Goal: Task Accomplishment & Management: Manage account settings

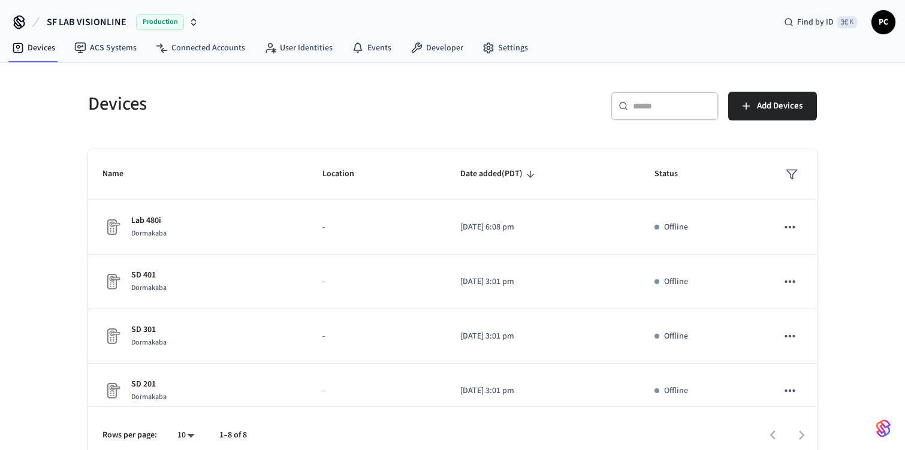
click at [892, 27] on span "PC" at bounding box center [884, 22] width 22 height 22
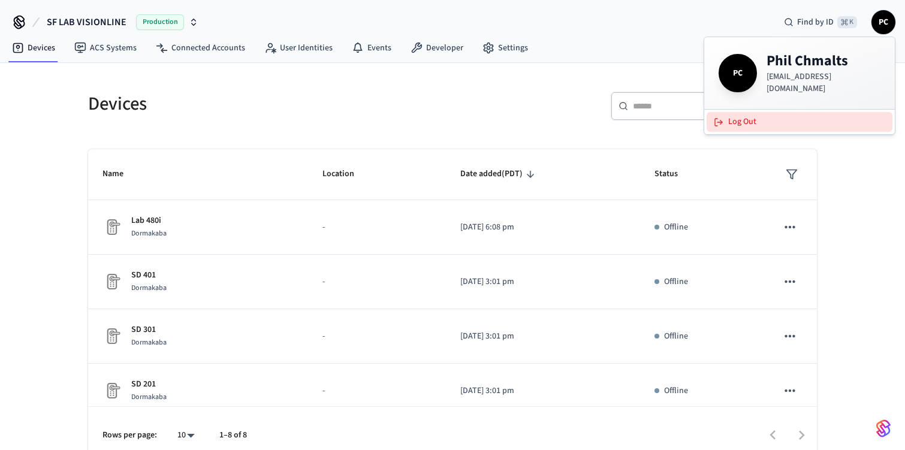
click at [749, 116] on button "Log Out" at bounding box center [800, 122] width 186 height 20
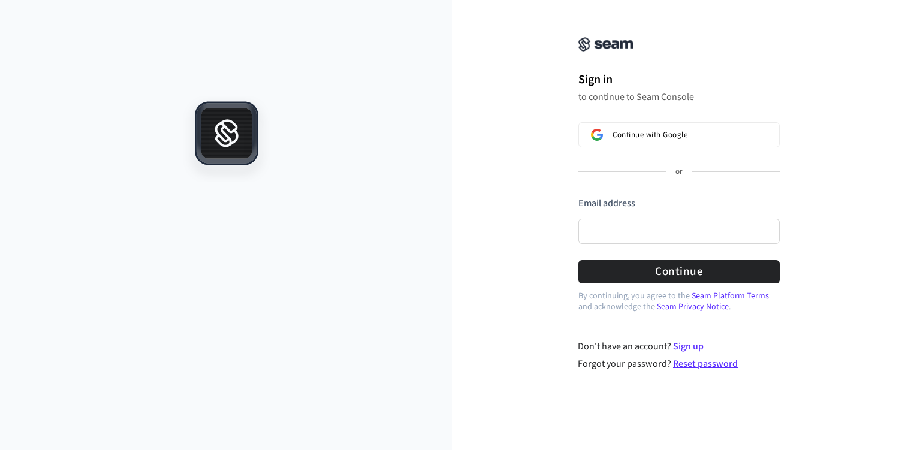
click at [724, 365] on link "Reset password" at bounding box center [705, 363] width 65 height 13
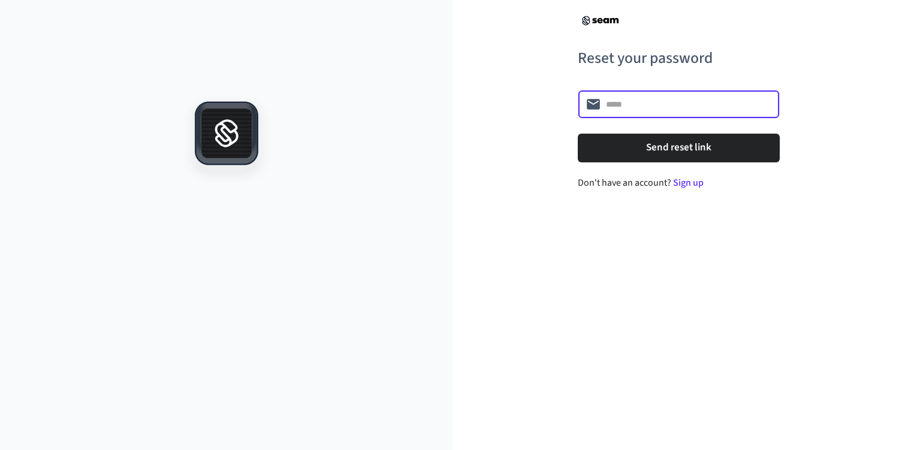
click at [631, 102] on input "text" at bounding box center [689, 104] width 166 height 12
type input "**********"
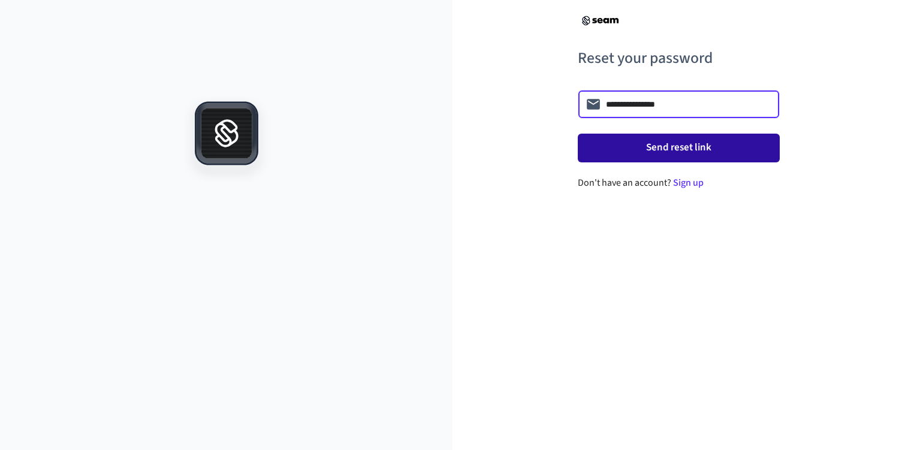
click at [668, 149] on button "Send reset link" at bounding box center [679, 148] width 202 height 29
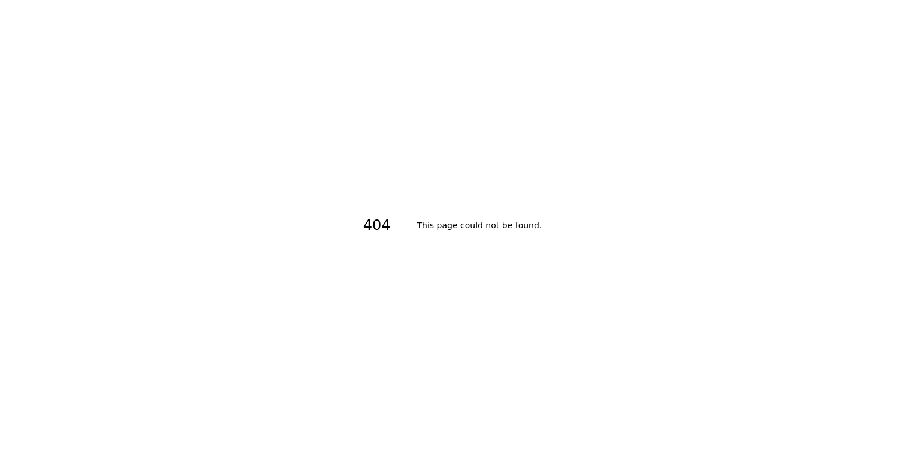
click at [422, 226] on h2 "This page could not be found ." at bounding box center [479, 225] width 125 height 17
click at [374, 162] on div "404 This page could not be found ." at bounding box center [452, 225] width 905 height 450
click at [380, 93] on div "404 This page could not be found ." at bounding box center [452, 225] width 905 height 450
click at [489, 211] on div "404 This page could not be found ." at bounding box center [452, 225] width 179 height 29
click at [478, 227] on h2 "This page could not be found ." at bounding box center [479, 225] width 125 height 17
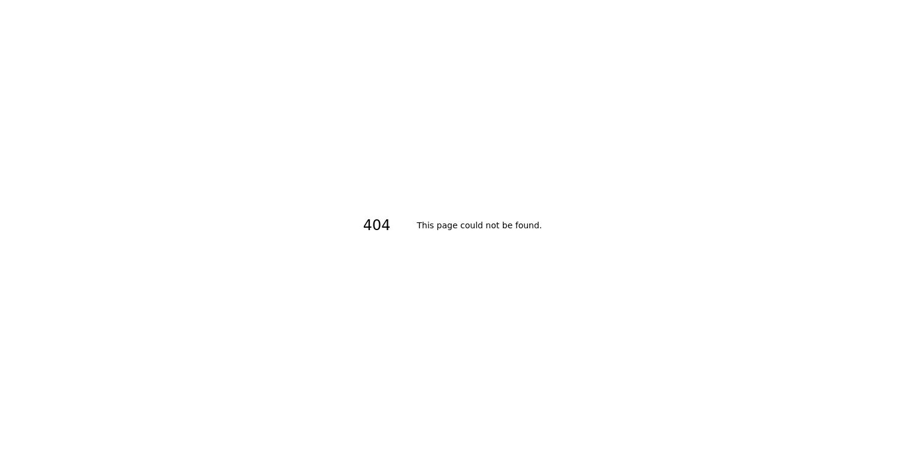
click at [404, 232] on h1 "404" at bounding box center [384, 225] width 42 height 29
click at [436, 131] on div "404 This page could not be found ." at bounding box center [452, 225] width 905 height 450
